Goal: Information Seeking & Learning: Learn about a topic

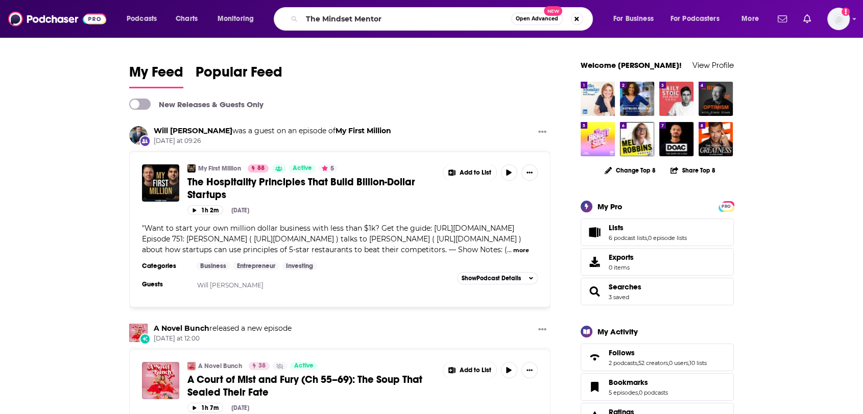
type input "The Mindset Mentor"
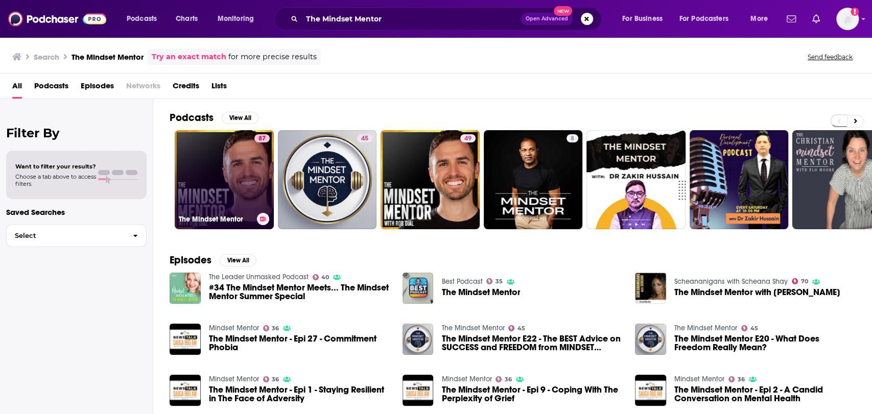
click at [230, 183] on link "87 The Mindset Mentor" at bounding box center [224, 179] width 99 height 99
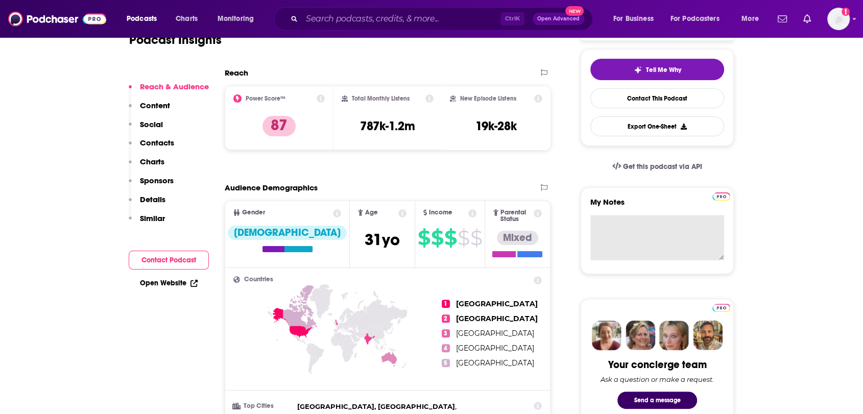
scroll to position [170, 0]
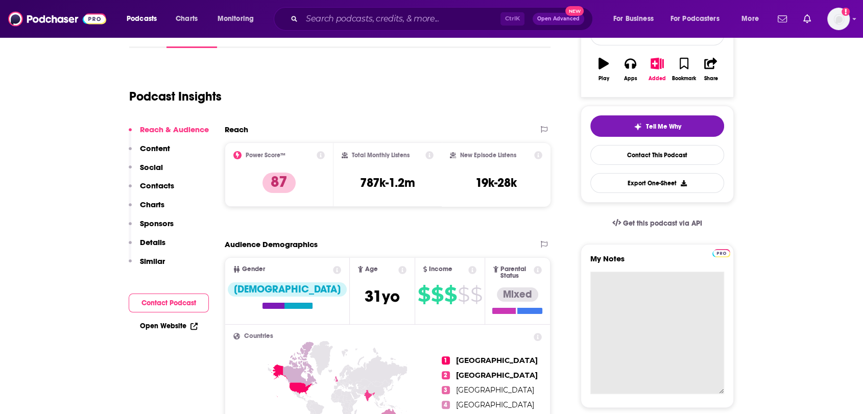
click at [640, 287] on textarea "My Notes" at bounding box center [657, 333] width 134 height 123
paste textarea "[PERSON_NAME] <[EMAIL_ADDRESS][DOMAIN_NAME]"
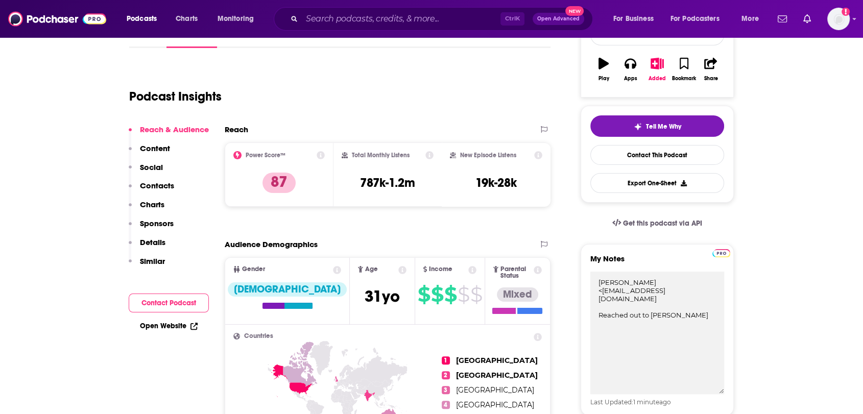
type textarea "[PERSON_NAME] <[EMAIL_ADDRESS][DOMAIN_NAME] Reached out to [PERSON_NAME]"
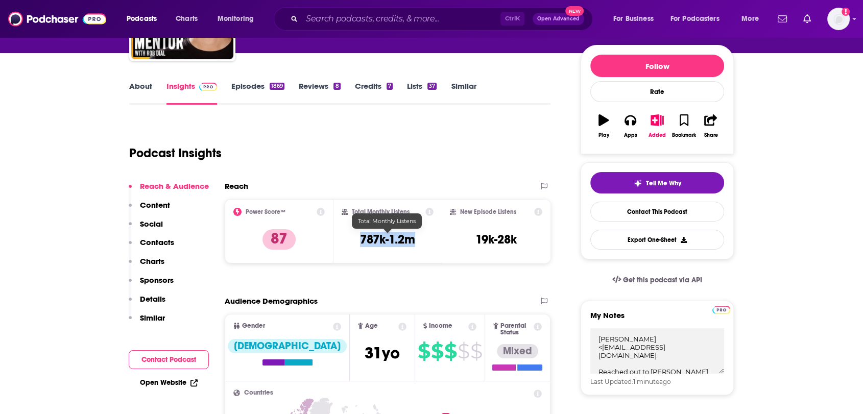
drag, startPoint x: 421, startPoint y: 233, endPoint x: 357, endPoint y: 234, distance: 63.9
click at [357, 234] on div "Total Monthly Listens 787k-1.2m" at bounding box center [388, 231] width 92 height 47
copy h3 "787k-1.2m"
click at [629, 121] on icon "button" at bounding box center [630, 119] width 11 height 11
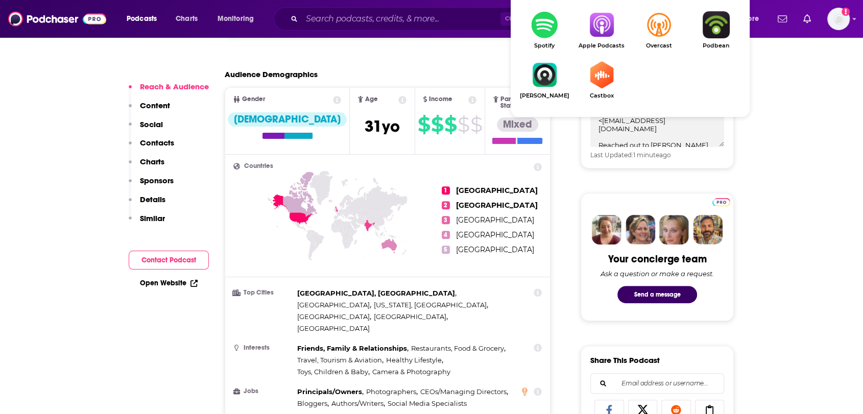
scroll to position [624, 0]
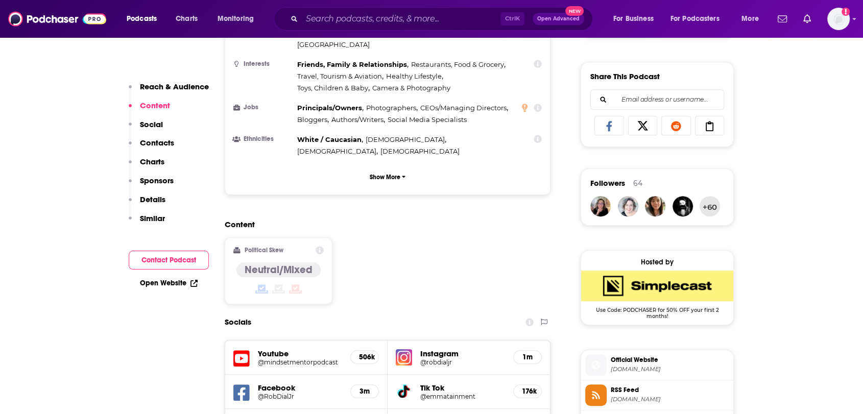
click at [293, 359] on h5 "@mindsetmentorpodcast" at bounding box center [300, 363] width 84 height 8
click at [442, 349] on h5 "Instagram" at bounding box center [462, 354] width 85 height 10
click at [413, 341] on div "Instagram @robdialjr 1m" at bounding box center [469, 358] width 162 height 34
click at [437, 359] on h5 "@robdialjr" at bounding box center [462, 363] width 85 height 8
